Goal: Information Seeking & Learning: Understand process/instructions

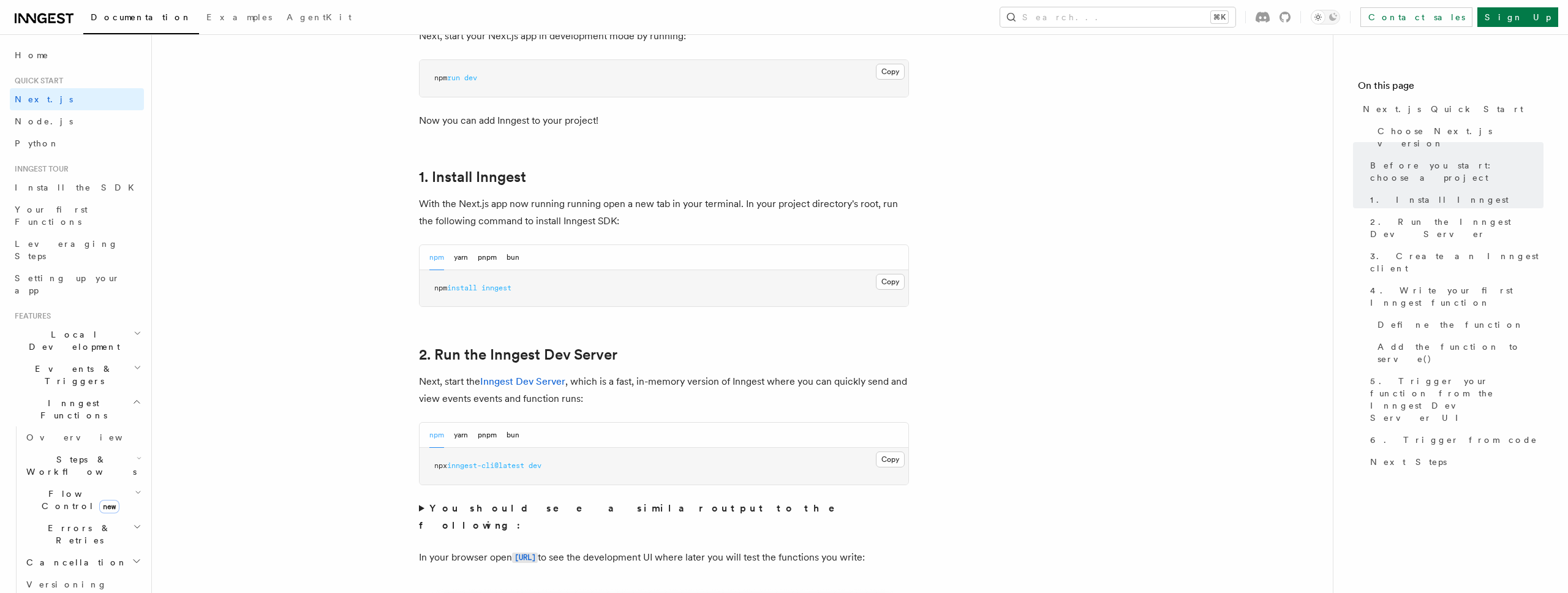
scroll to position [562, 0]
click at [903, 279] on button "Copy Copied" at bounding box center [890, 283] width 28 height 16
click at [897, 459] on button "Copy Copied" at bounding box center [890, 460] width 28 height 16
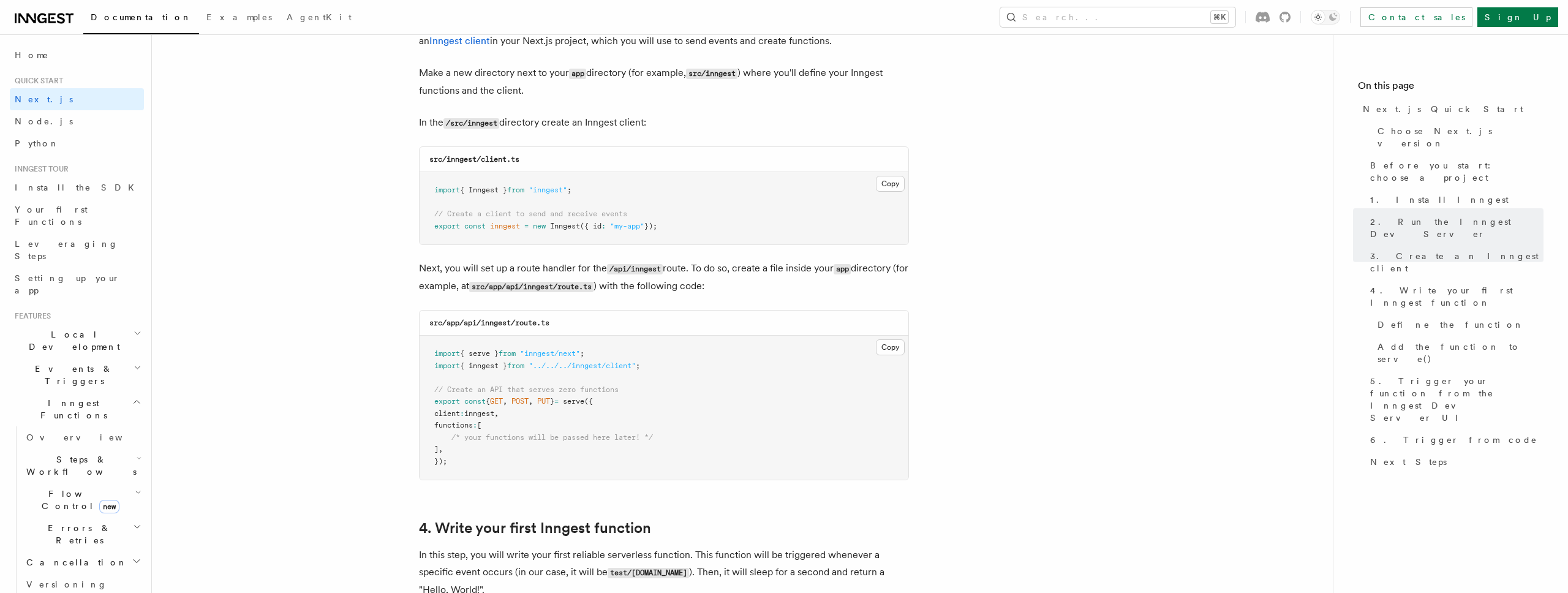
scroll to position [1507, 0]
click at [787, 350] on pre "import { serve } from "inngest/next" ; import { inngest } from "../../../innges…" at bounding box center [664, 409] width 489 height 144
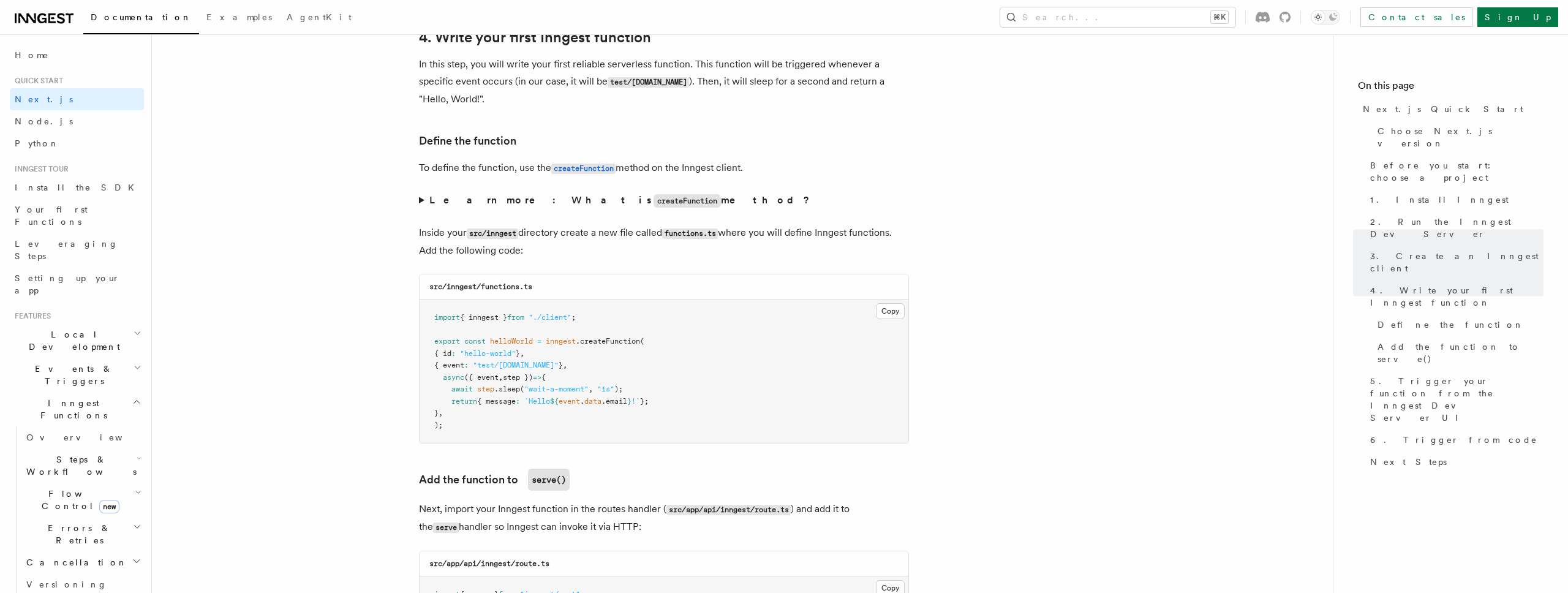
scroll to position [1999, 0]
drag, startPoint x: 432, startPoint y: 365, endPoint x: 602, endPoint y: 369, distance: 170.0
click at [603, 367] on pre "import { inngest } from "./client" ; export const helloWorld = inngest .createF…" at bounding box center [664, 370] width 489 height 144
copy span "{ event : "test/[DOMAIN_NAME]" } ,"
click at [489, 370] on pre "import { inngest } from "./client" ; export const helloWorld = inngest .createF…" at bounding box center [664, 370] width 489 height 144
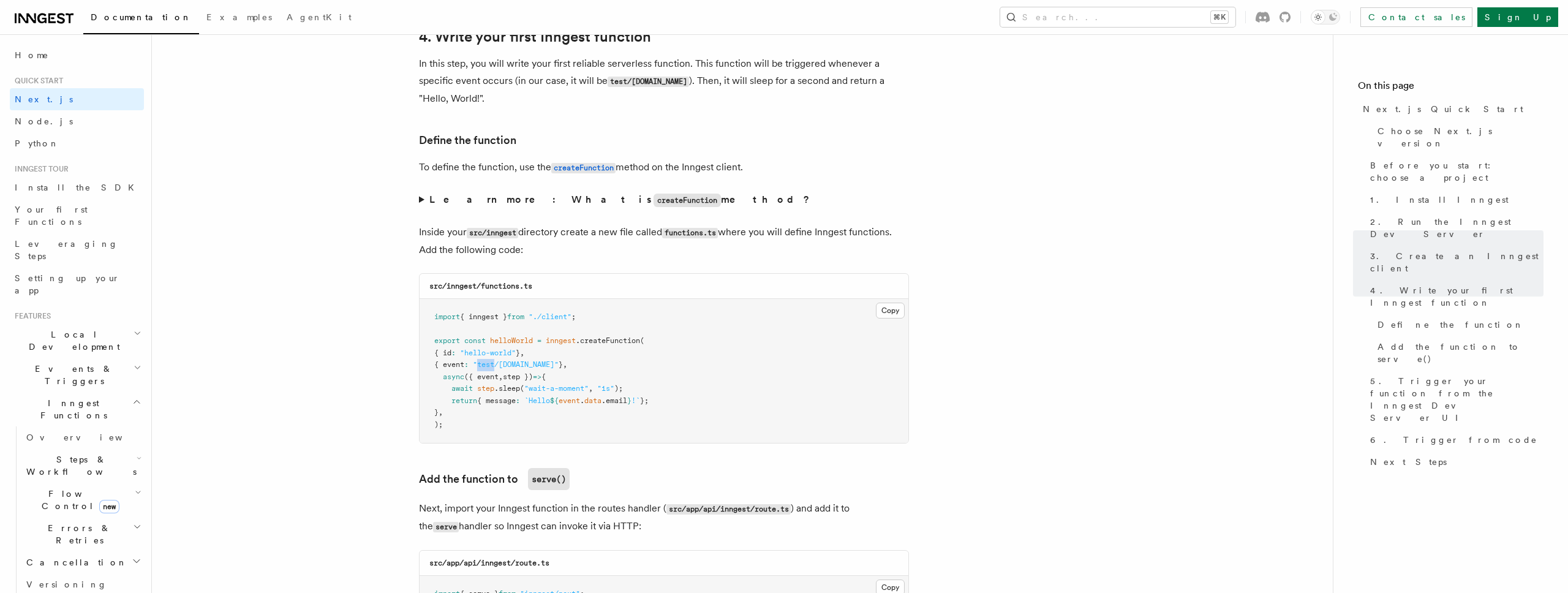
click at [489, 370] on pre "import { inngest } from "./client" ; export const helloWorld = inngest .createF…" at bounding box center [664, 370] width 489 height 144
click at [558, 406] on pre "import { inngest } from "./client" ; export const helloWorld = inngest .createF…" at bounding box center [664, 370] width 489 height 144
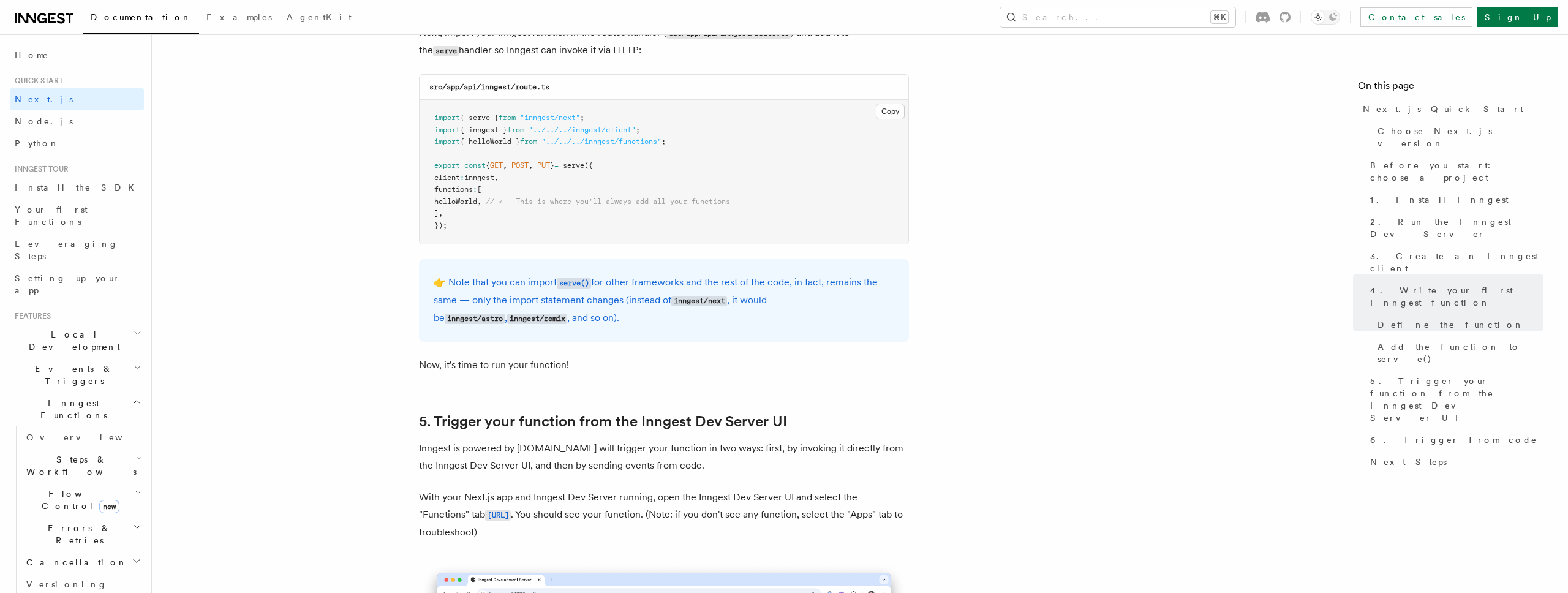
scroll to position [2482, 0]
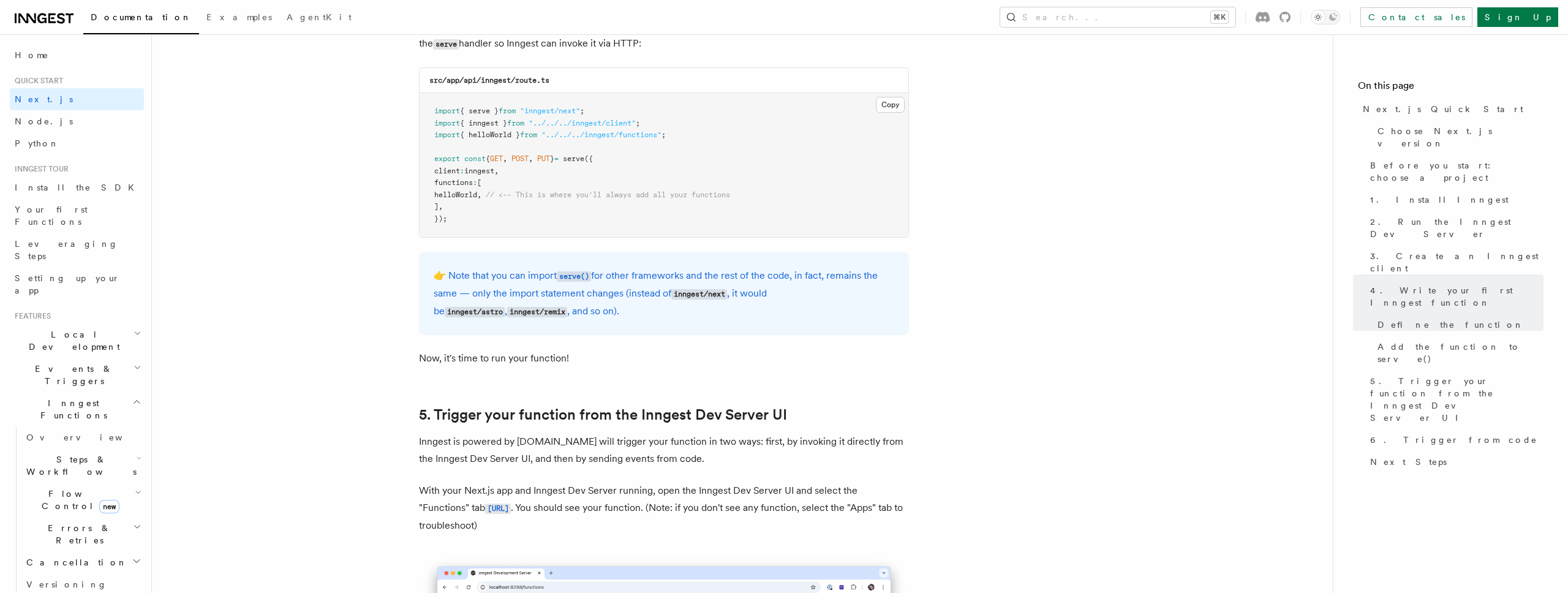
click at [678, 45] on p "Next, import your Inngest function in the routes handler ( src/app/api/inngest/…" at bounding box center [664, 35] width 490 height 35
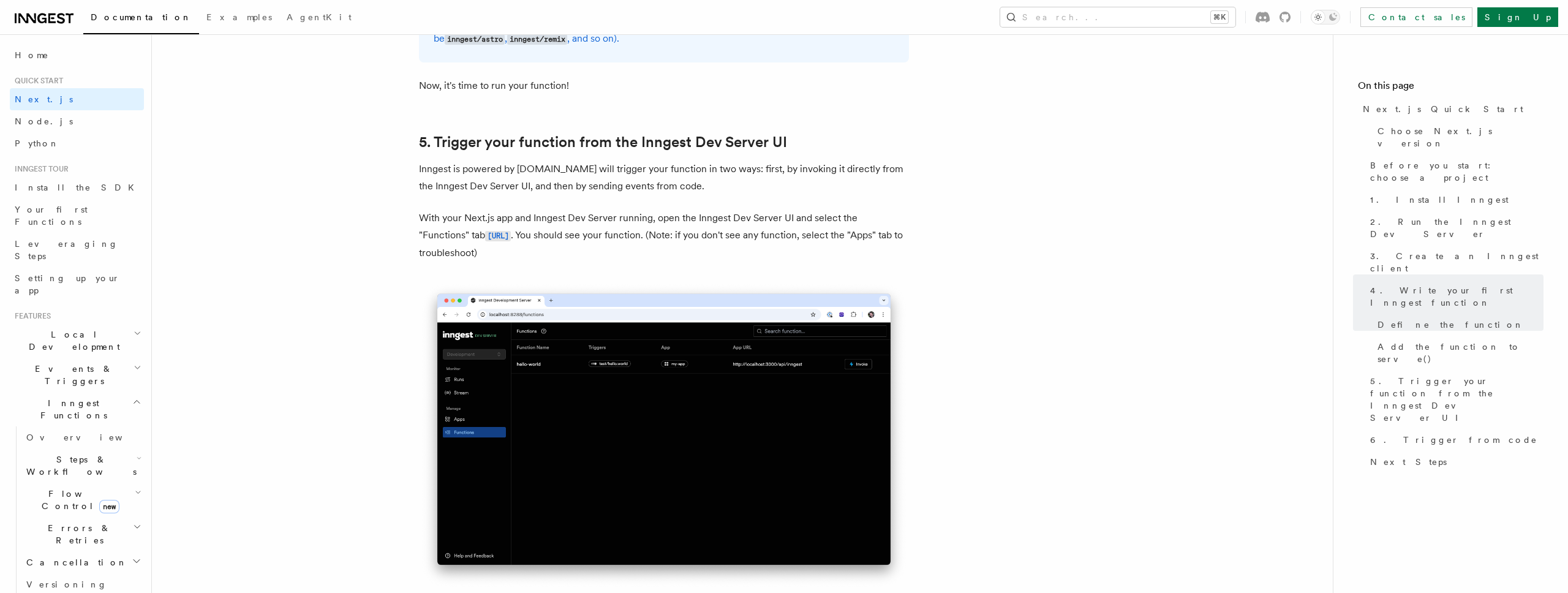
scroll to position [2761, 0]
